Goal: Task Accomplishment & Management: Use online tool/utility

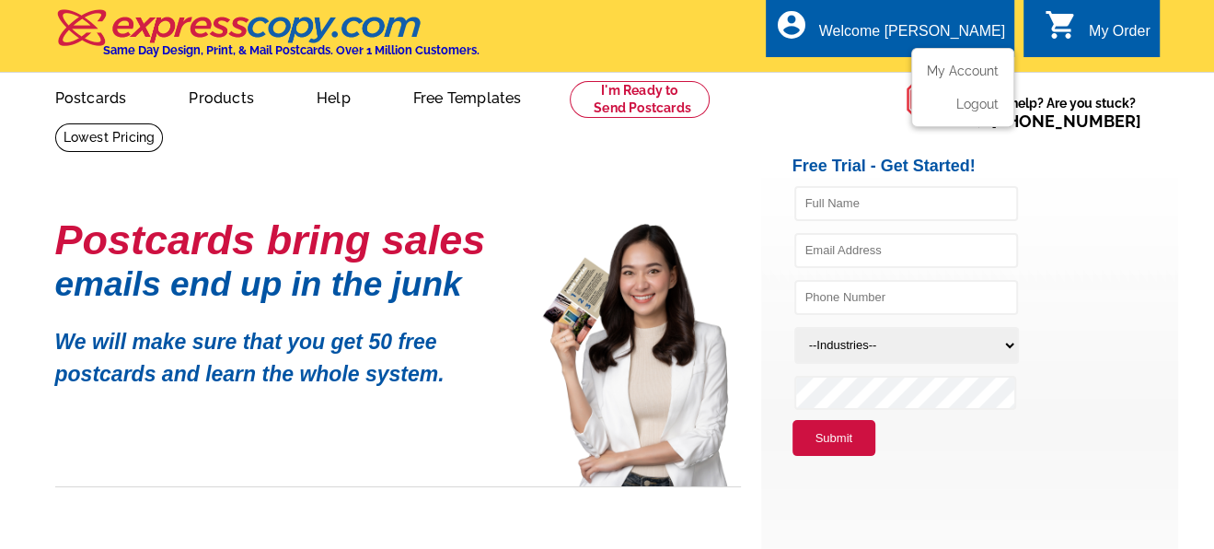
click at [964, 35] on div "Welcome [PERSON_NAME]" at bounding box center [912, 36] width 186 height 26
click at [963, 65] on link "My Account" at bounding box center [959, 71] width 79 height 17
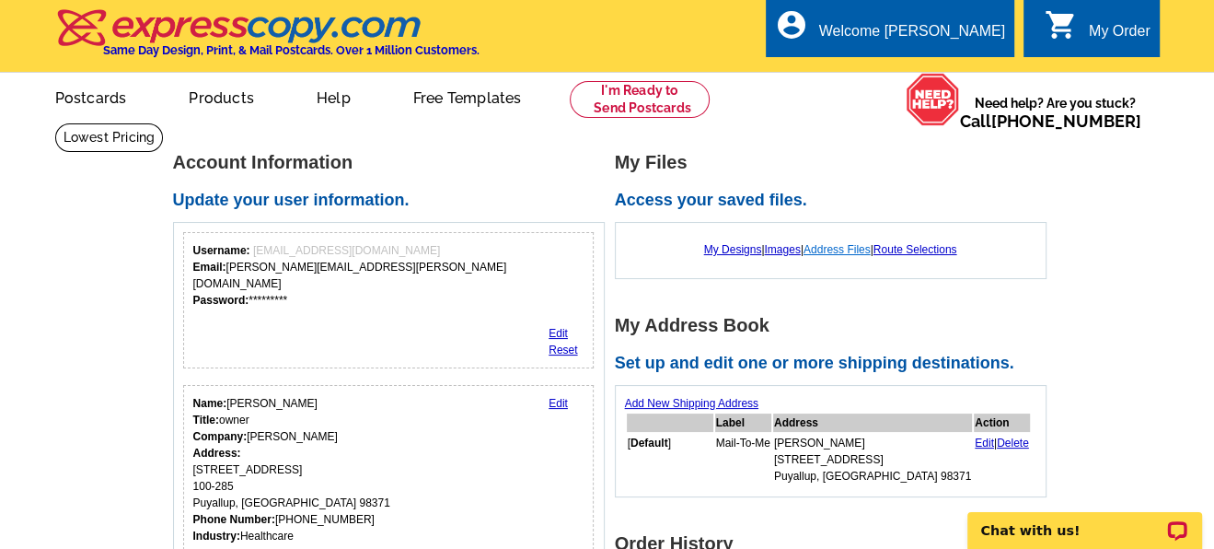
click at [826, 247] on link "Address Files" at bounding box center [837, 249] width 67 height 13
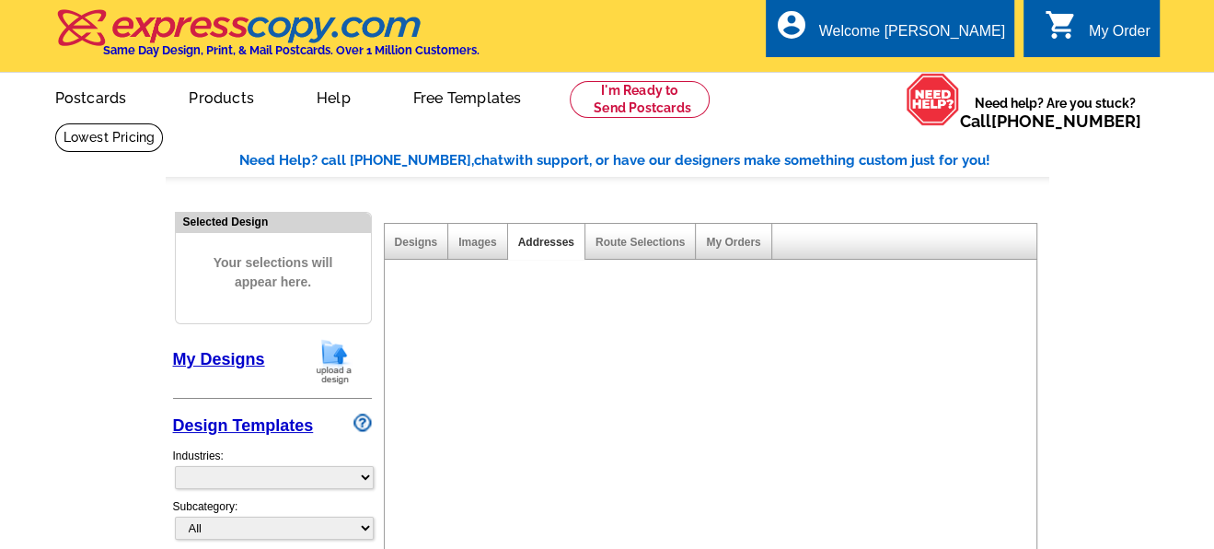
select select "785"
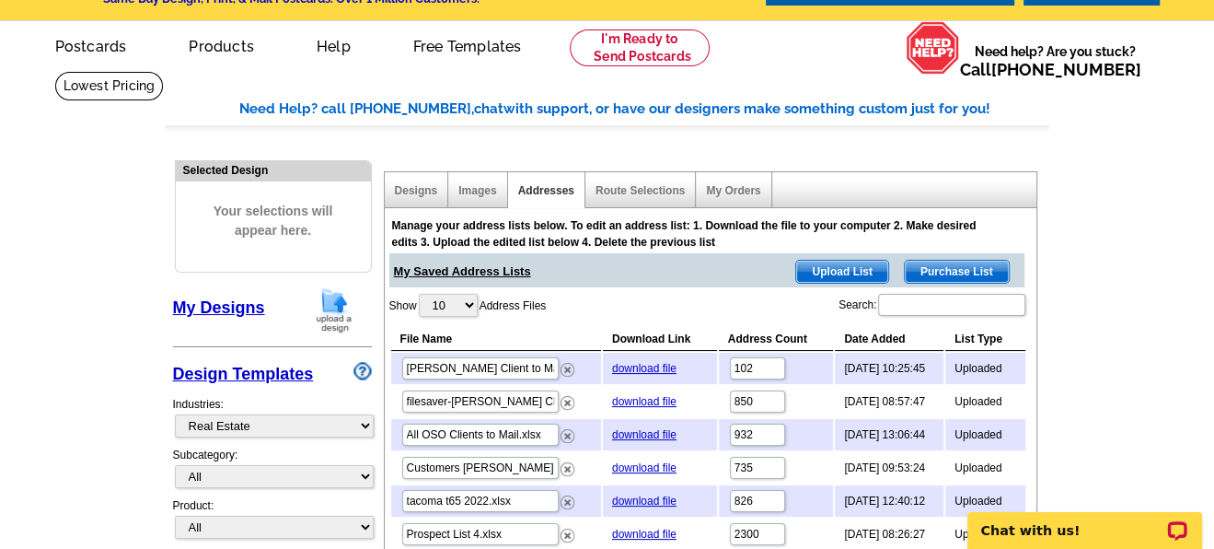
scroll to position [53, 0]
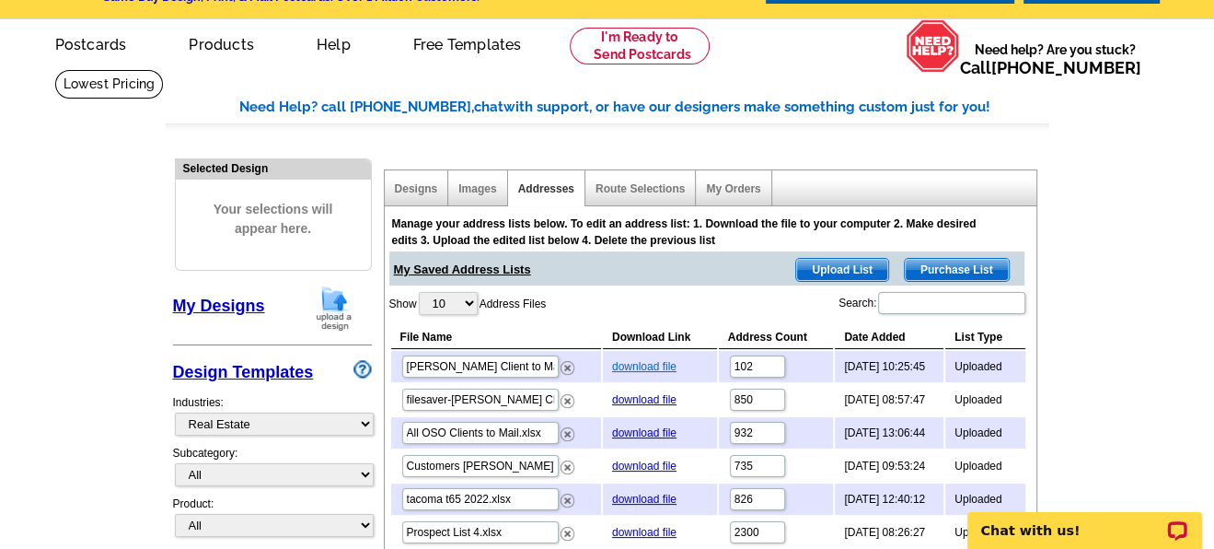
click at [623, 362] on link "download file" at bounding box center [644, 366] width 64 height 13
click at [826, 272] on span "Upload List" at bounding box center [841, 270] width 91 height 22
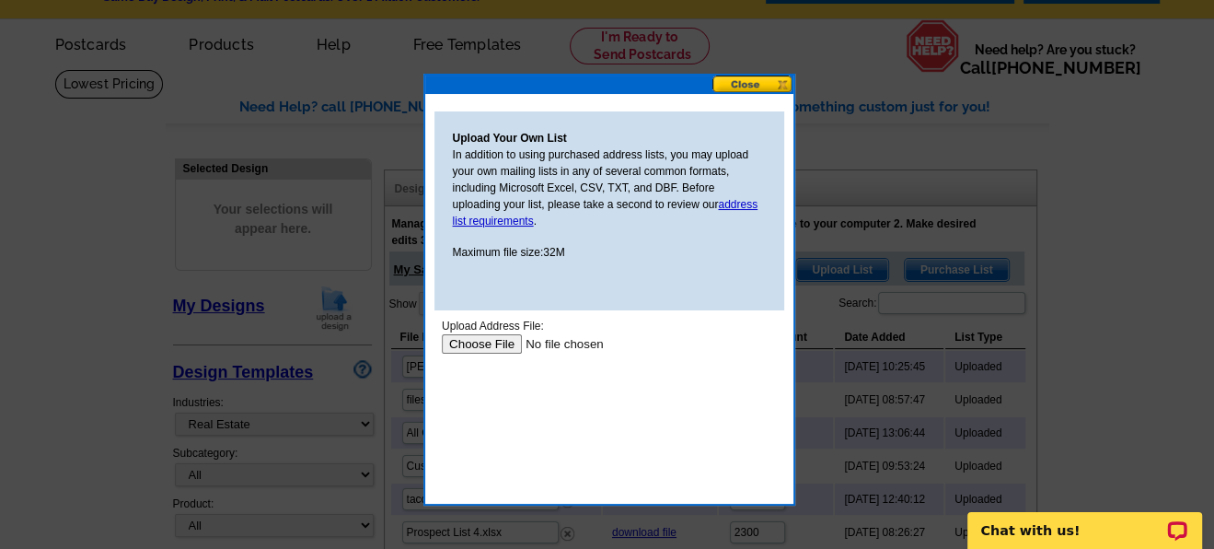
scroll to position [0, 0]
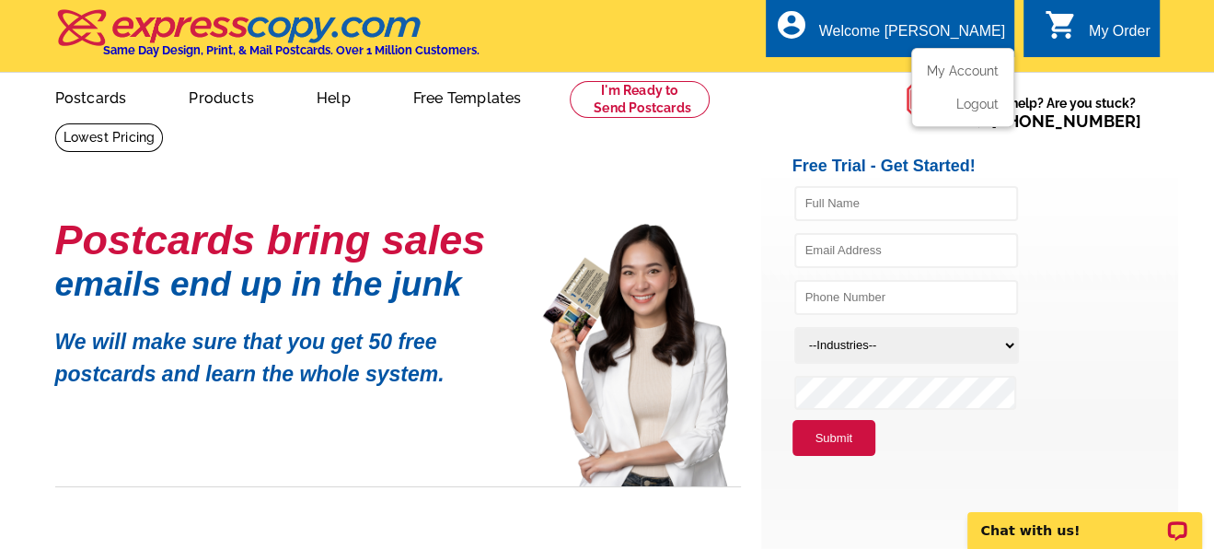
click at [932, 27] on div "Welcome [PERSON_NAME]" at bounding box center [912, 36] width 186 height 26
click at [949, 64] on link "My Account" at bounding box center [959, 71] width 79 height 17
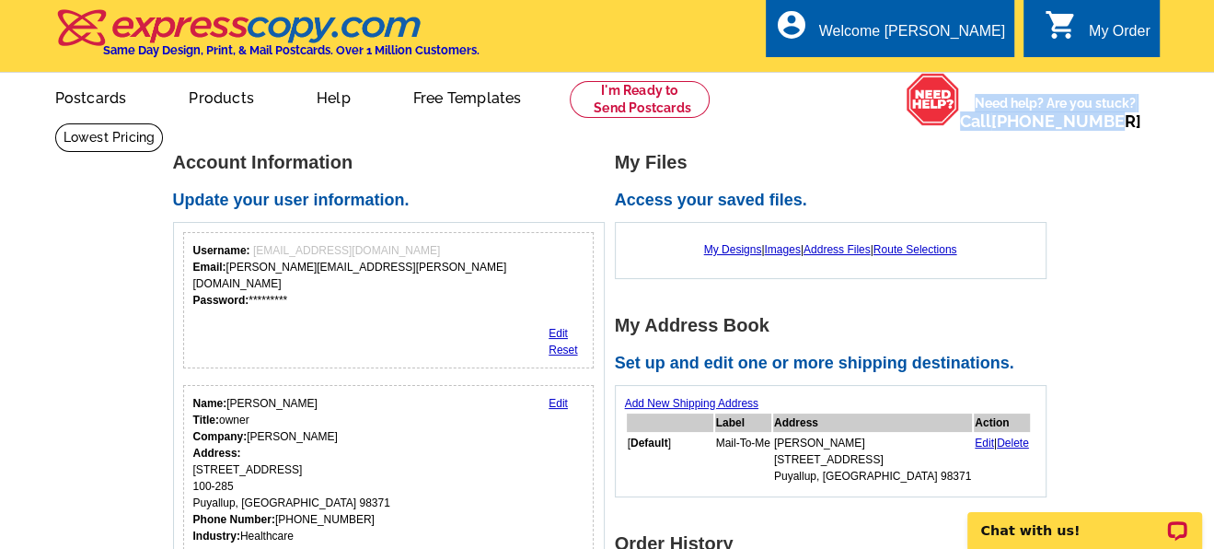
drag, startPoint x: 1212, startPoint y: 99, endPoint x: 1212, endPoint y: 122, distance: 23.0
click at [1212, 122] on div "picture_in_picture Postcards store_mall_directory Products keyboard_arrow_down …" at bounding box center [607, 112] width 1214 height 80
click at [812, 252] on link "Address Files" at bounding box center [837, 249] width 67 height 13
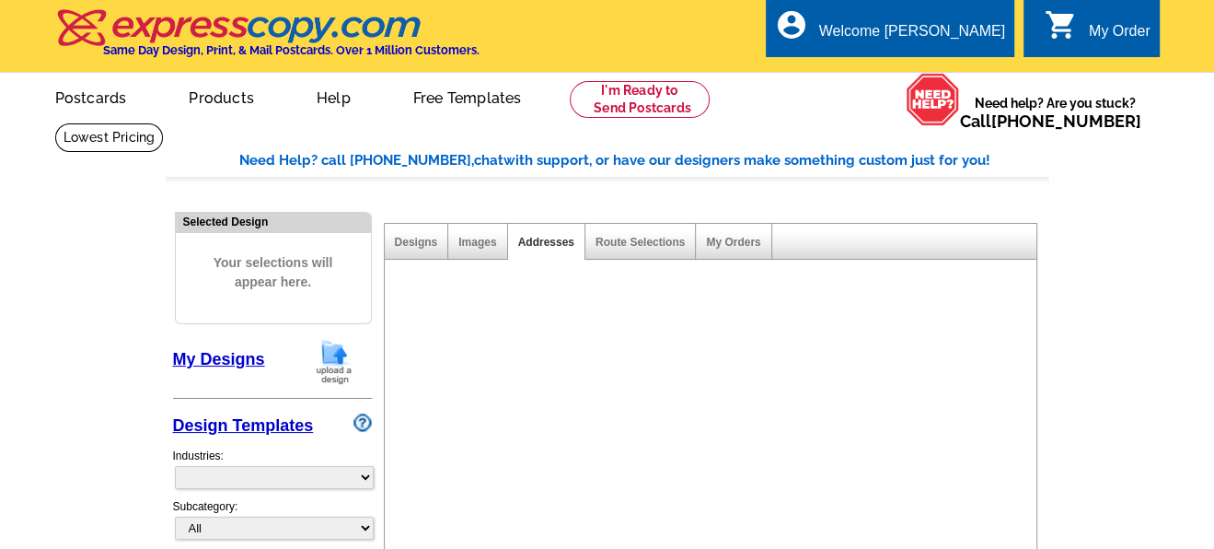
select select "785"
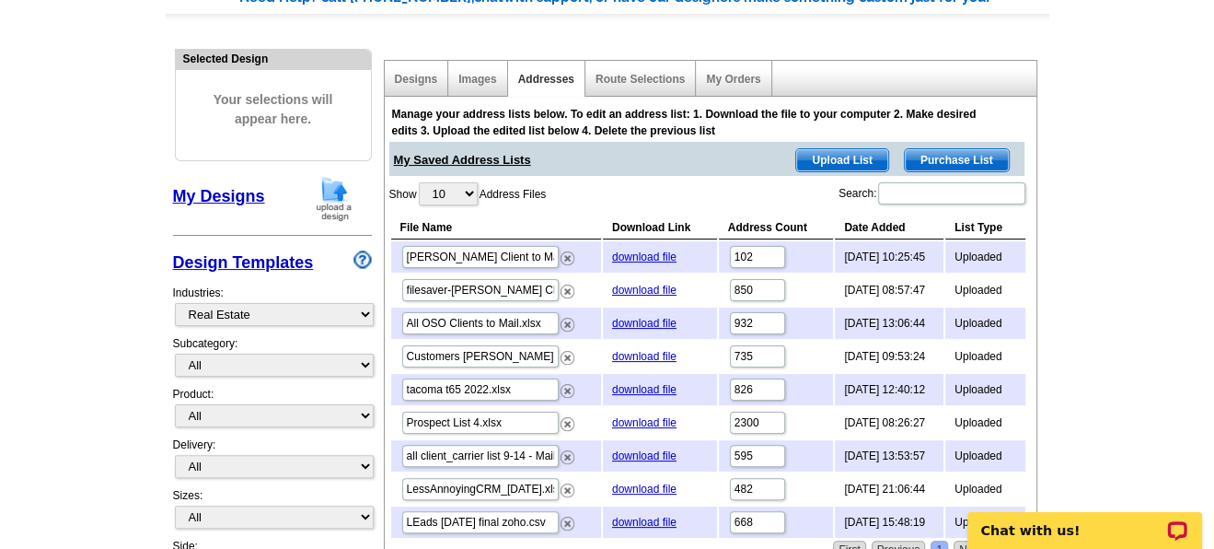
scroll to position [211, 0]
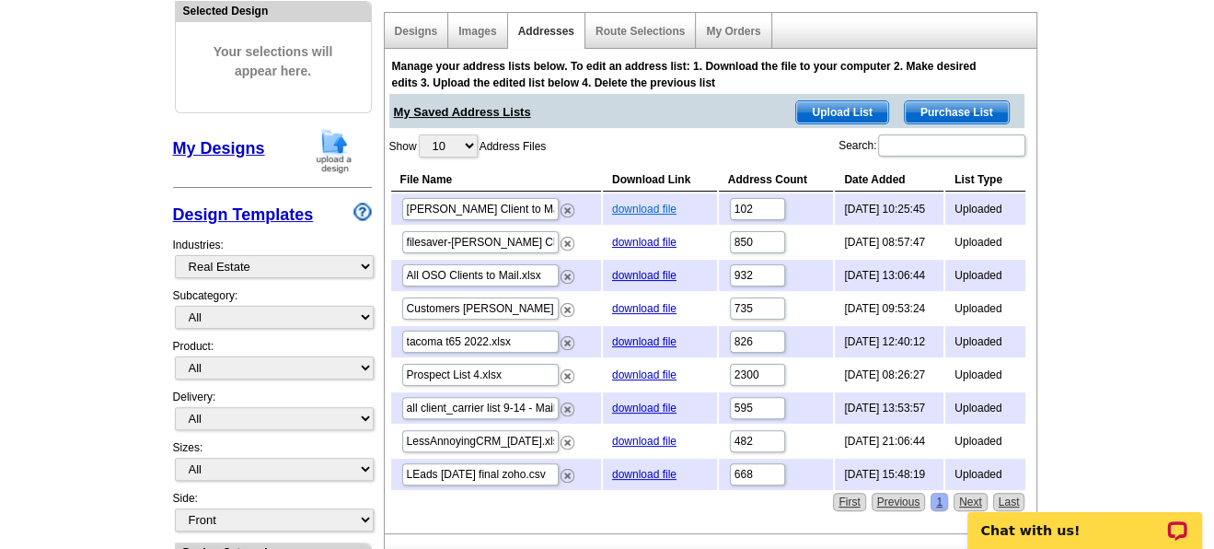
click at [616, 203] on link "download file" at bounding box center [644, 209] width 64 height 13
click at [820, 107] on span "Upload List" at bounding box center [841, 112] width 91 height 22
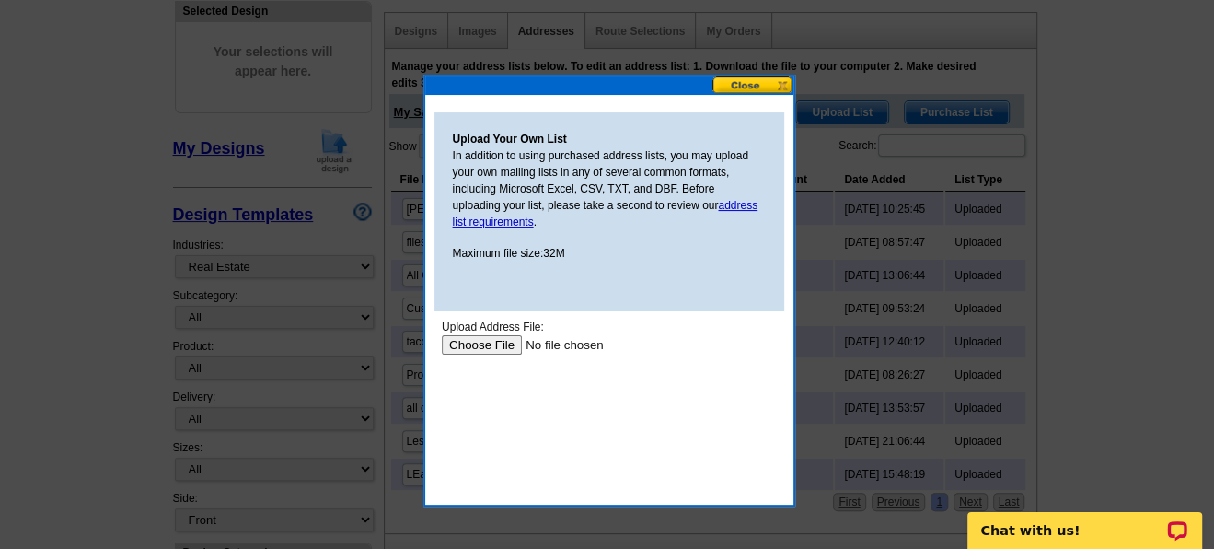
scroll to position [0, 0]
click at [753, 199] on link "address list requirements" at bounding box center [606, 213] width 306 height 29
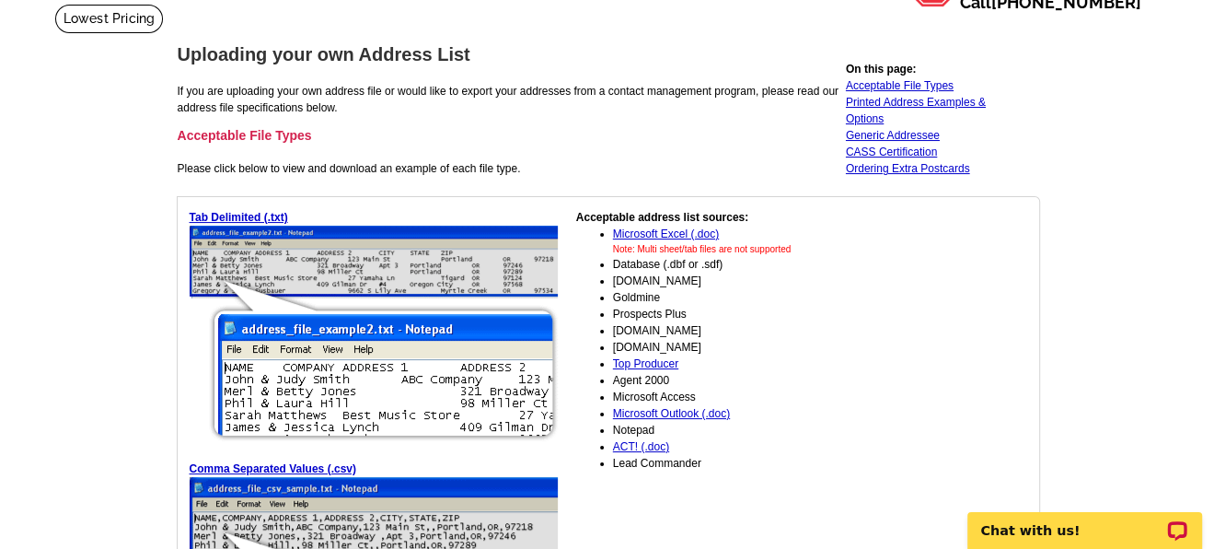
scroll to position [115, 0]
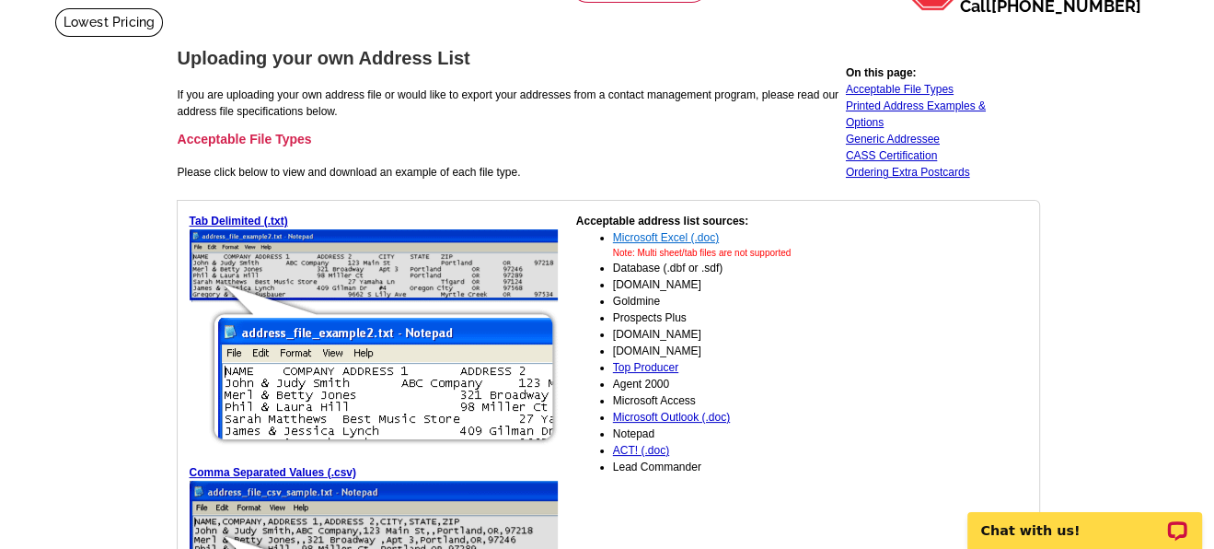
click at [656, 231] on link "Microsoft Excel (.doc)" at bounding box center [666, 237] width 106 height 13
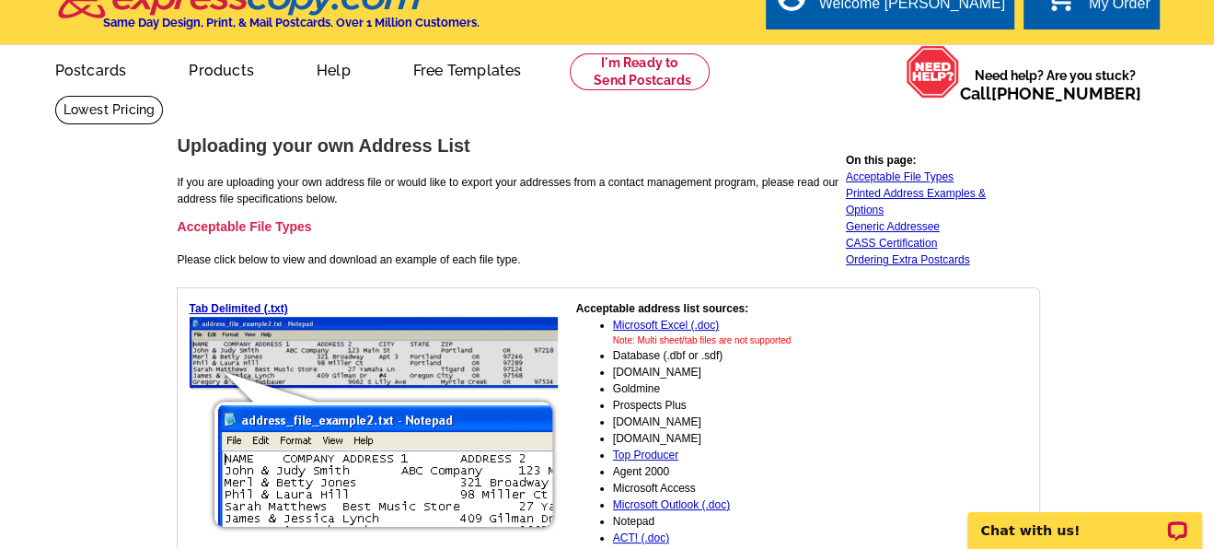
scroll to position [27, 0]
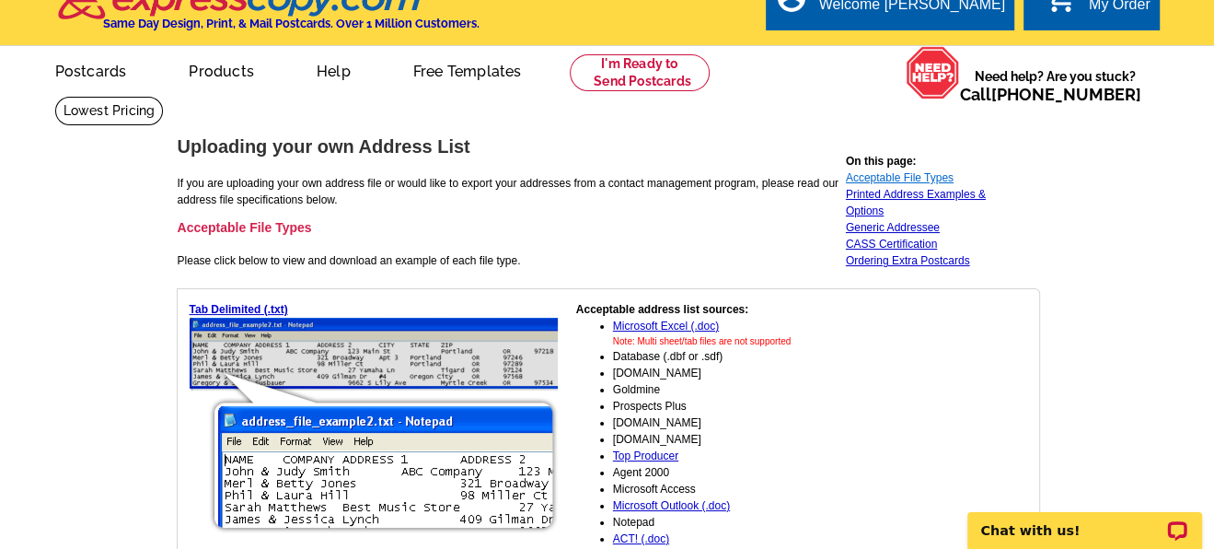
click at [921, 181] on link "Acceptable File Types" at bounding box center [900, 177] width 108 height 13
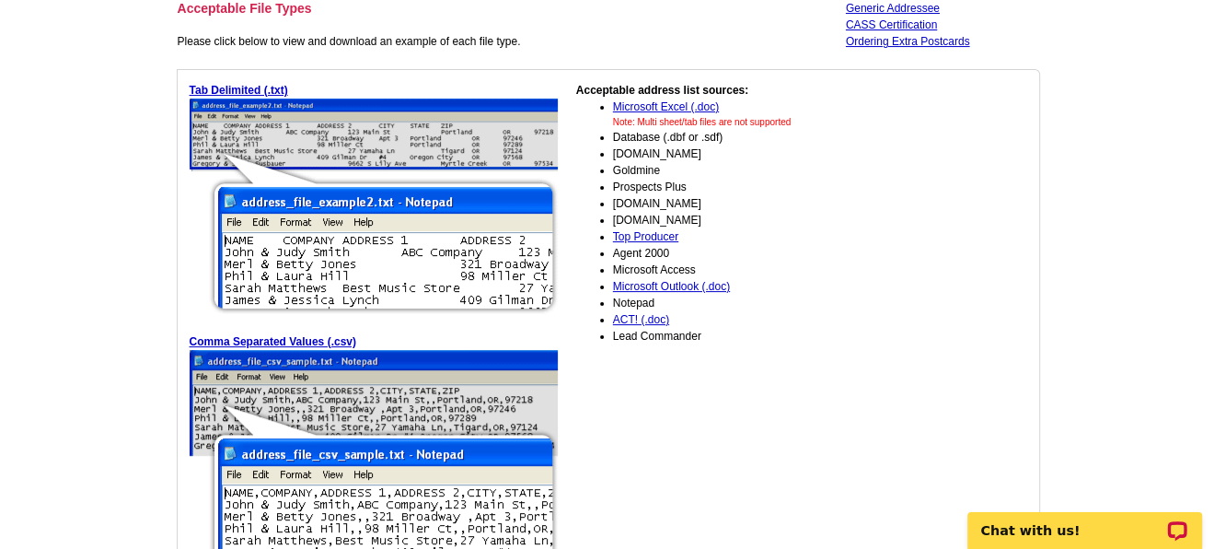
click at [672, 100] on link "Microsoft Excel (.doc)" at bounding box center [666, 106] width 106 height 13
